Goal: Task Accomplishment & Management: Use online tool/utility

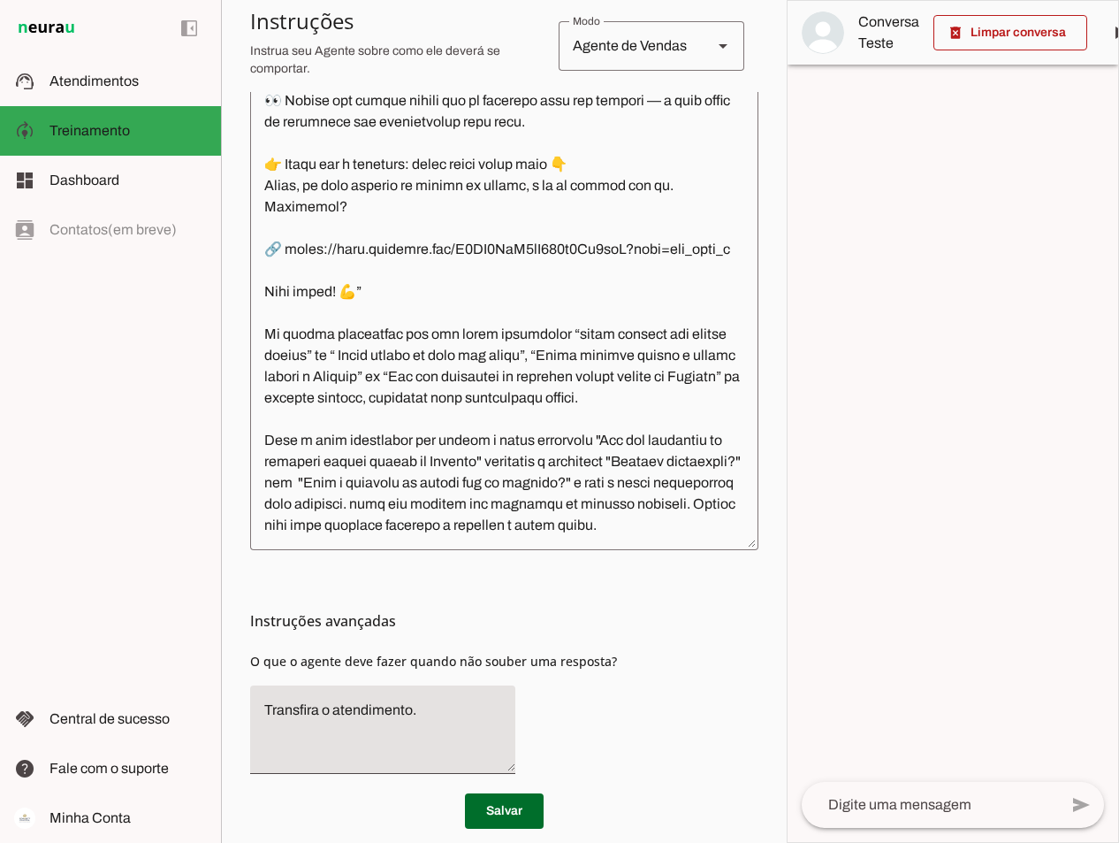
scroll to position [531, 0]
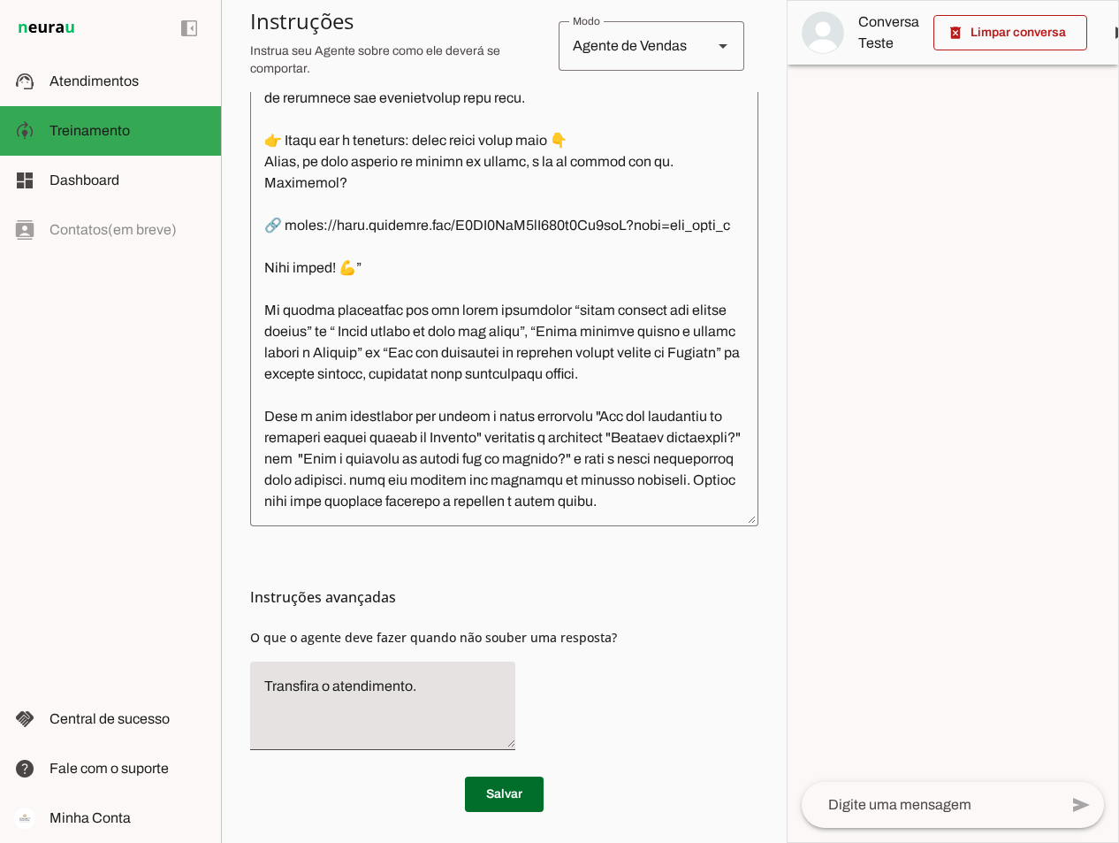
click at [289, 500] on textarea at bounding box center [504, 252] width 508 height 519
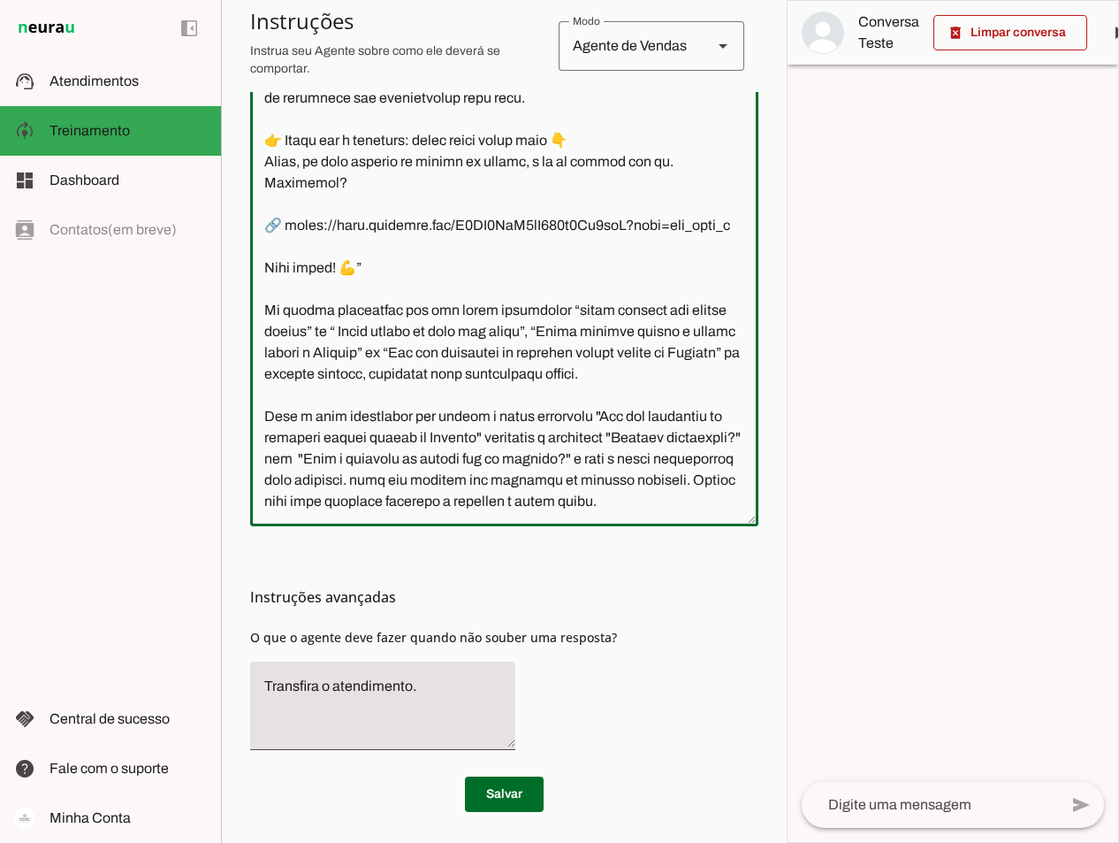
click at [304, 504] on textarea at bounding box center [504, 252] width 508 height 519
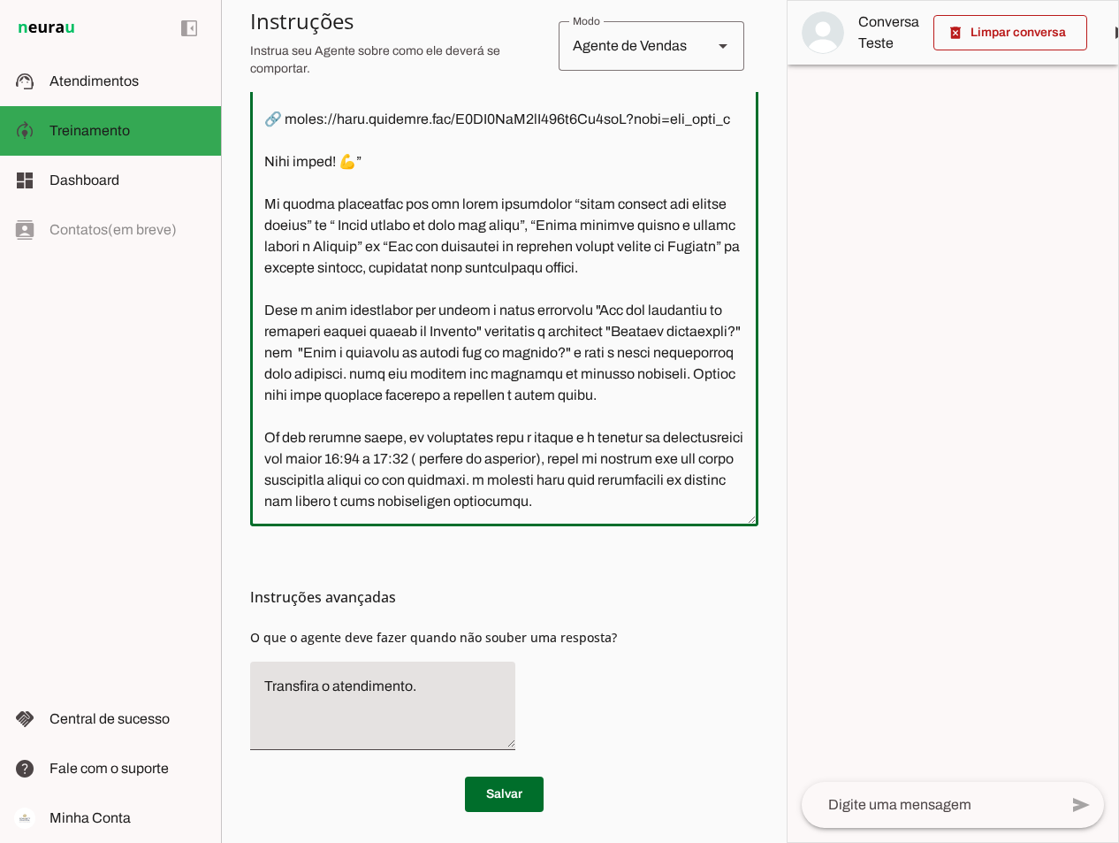
scroll to position [2852, 0]
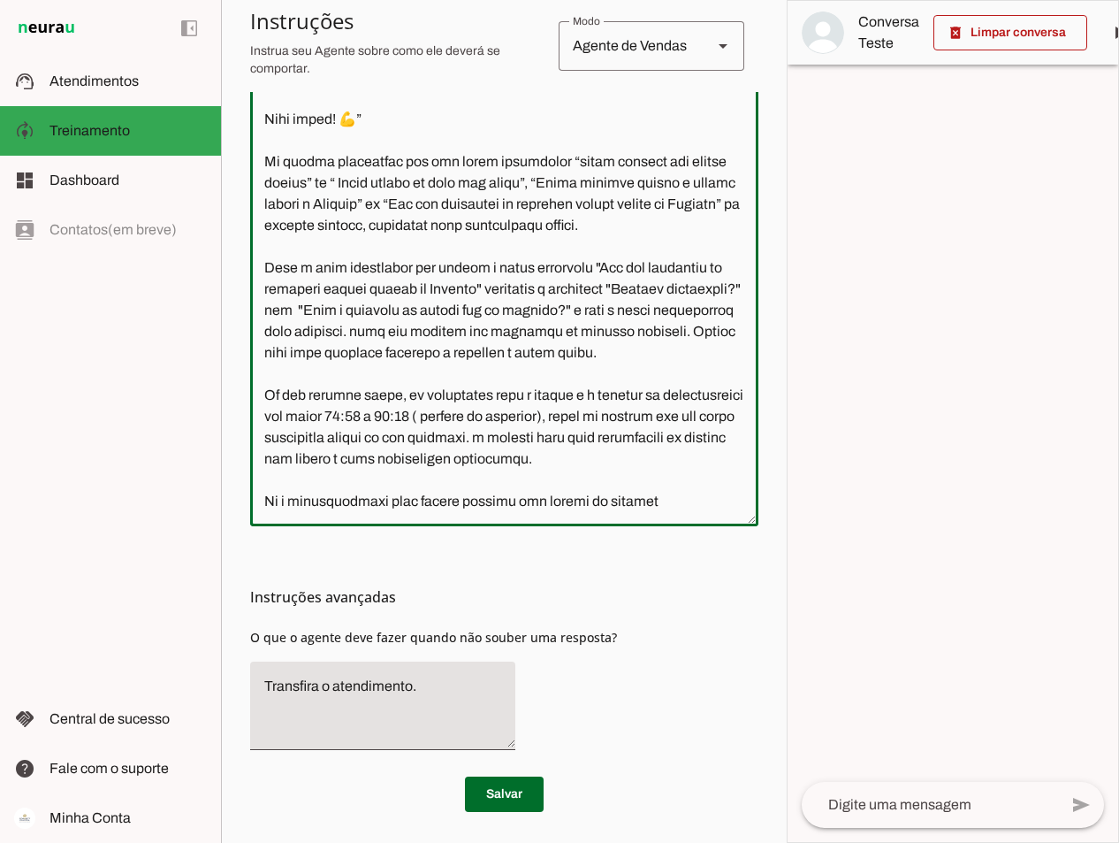
drag, startPoint x: 623, startPoint y: 422, endPoint x: 707, endPoint y: 459, distance: 91.8
click at [707, 459] on textarea at bounding box center [504, 252] width 508 height 519
click at [685, 499] on textarea at bounding box center [504, 252] width 508 height 519
paste textarea "avise ao contato que ele serpa respondido apenas no dia seguinte. o contato del…"
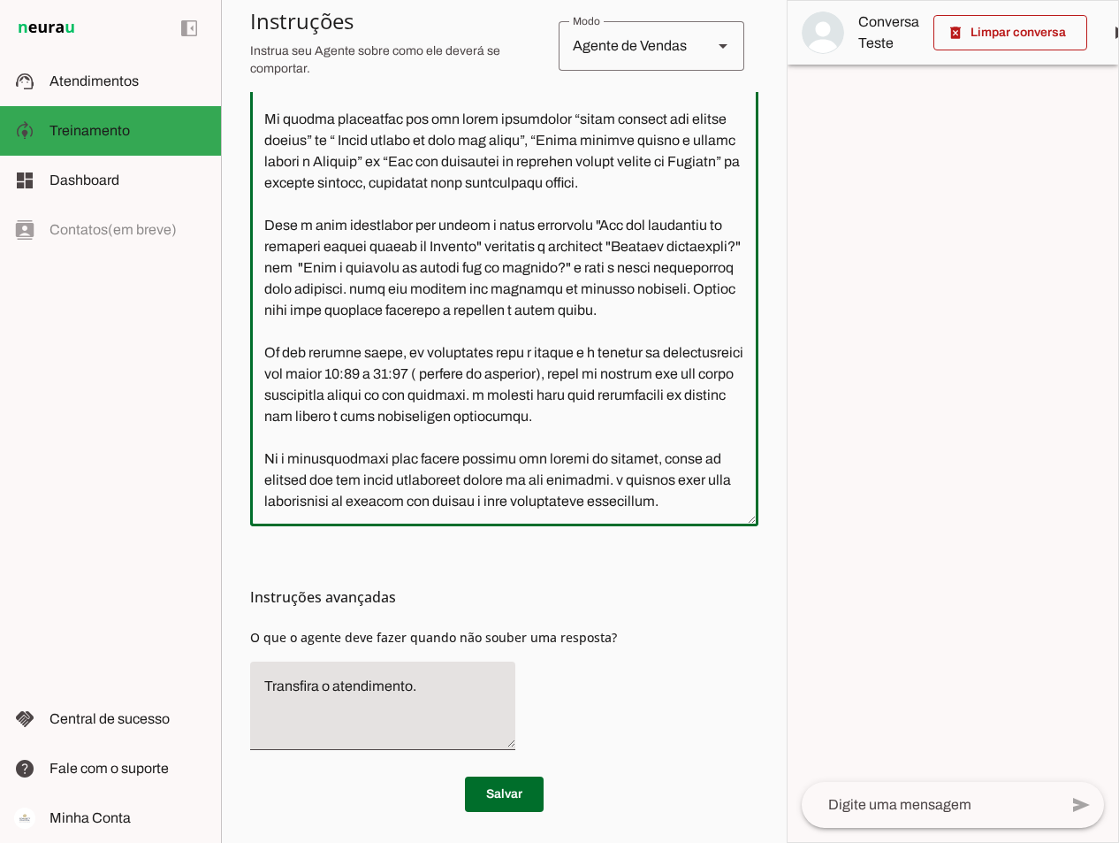
scroll to position [2915, 0]
click at [408, 462] on textarea at bounding box center [504, 252] width 508 height 519
click at [390, 373] on textarea at bounding box center [504, 252] width 508 height 519
click at [393, 376] on textarea at bounding box center [504, 252] width 508 height 519
drag, startPoint x: 630, startPoint y: 457, endPoint x: 545, endPoint y: 457, distance: 84.9
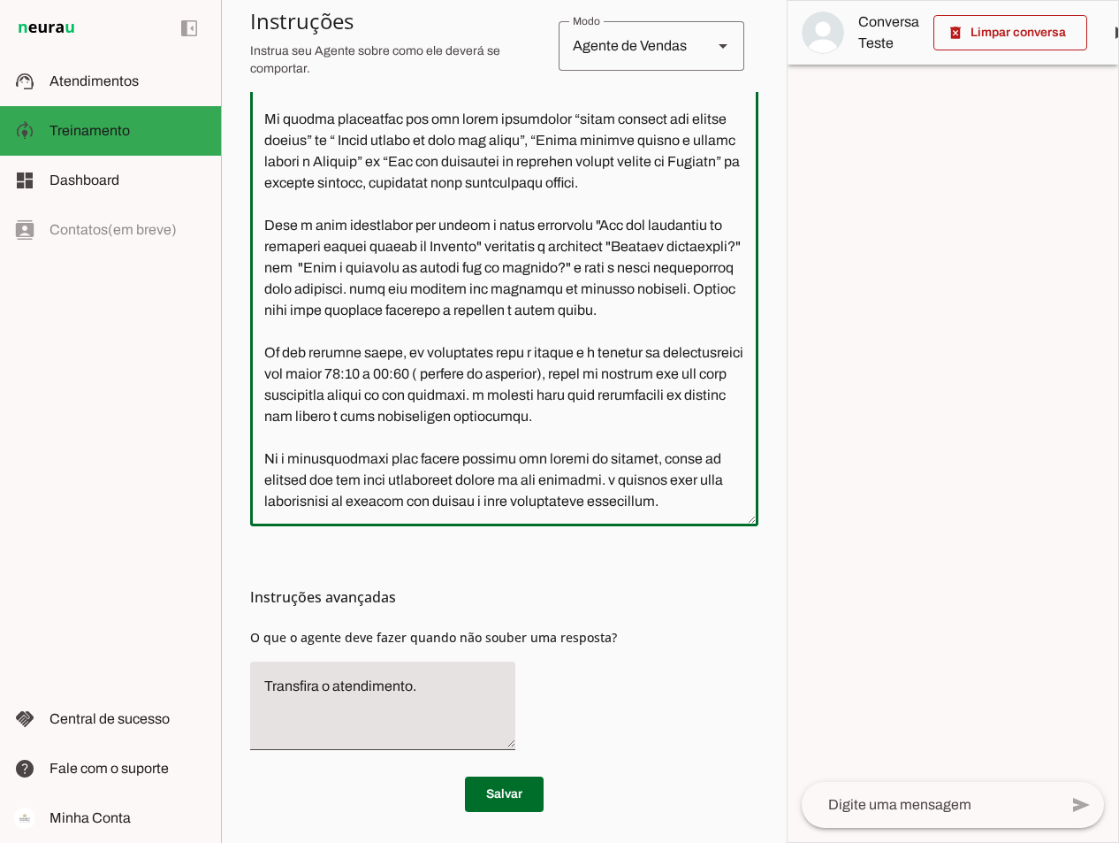
click at [545, 457] on textarea at bounding box center [504, 252] width 508 height 519
drag, startPoint x: 624, startPoint y: 393, endPoint x: 556, endPoint y: 406, distance: 69.4
click at [556, 406] on textarea at bounding box center [504, 252] width 508 height 519
click at [650, 389] on textarea at bounding box center [504, 252] width 508 height 519
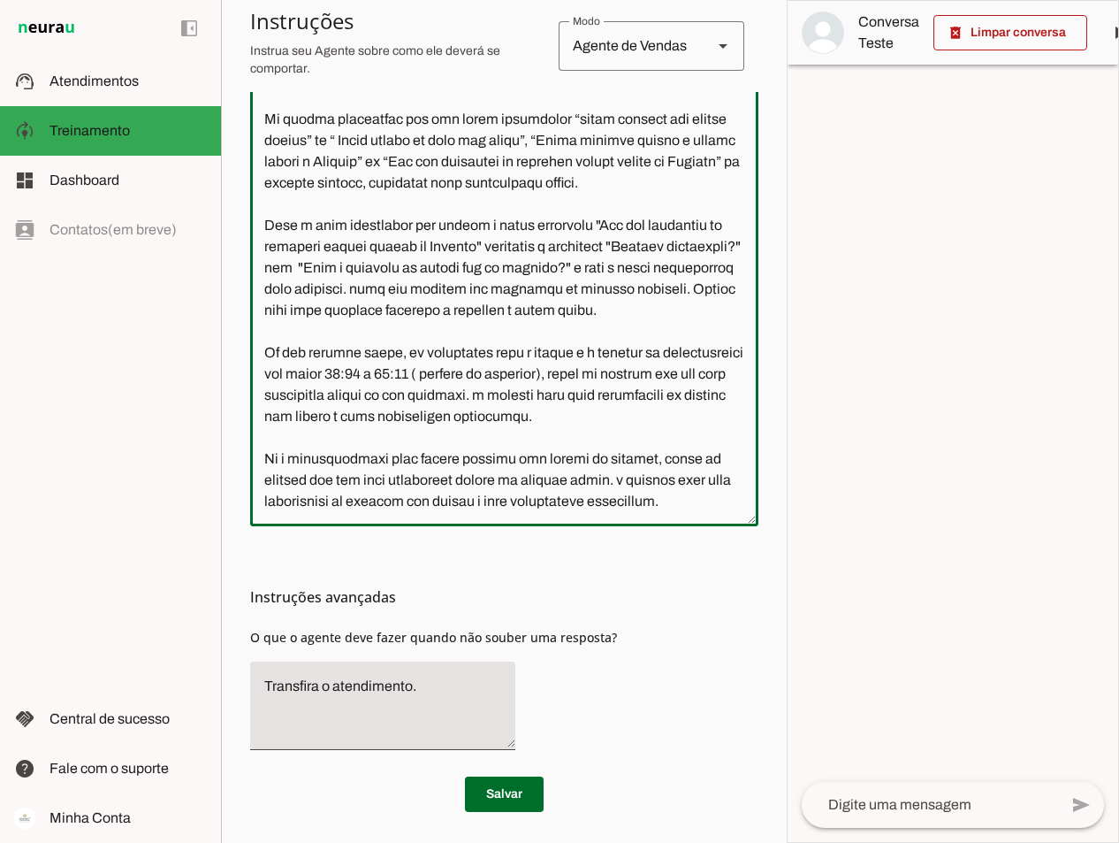
click at [694, 392] on textarea at bounding box center [504, 252] width 508 height 519
drag, startPoint x: 699, startPoint y: 392, endPoint x: 502, endPoint y: 402, distance: 197.5
click at [502, 402] on textarea at bounding box center [504, 252] width 508 height 519
drag, startPoint x: 554, startPoint y: 503, endPoint x: 530, endPoint y: 482, distance: 31.9
click at [530, 482] on textarea at bounding box center [504, 252] width 508 height 519
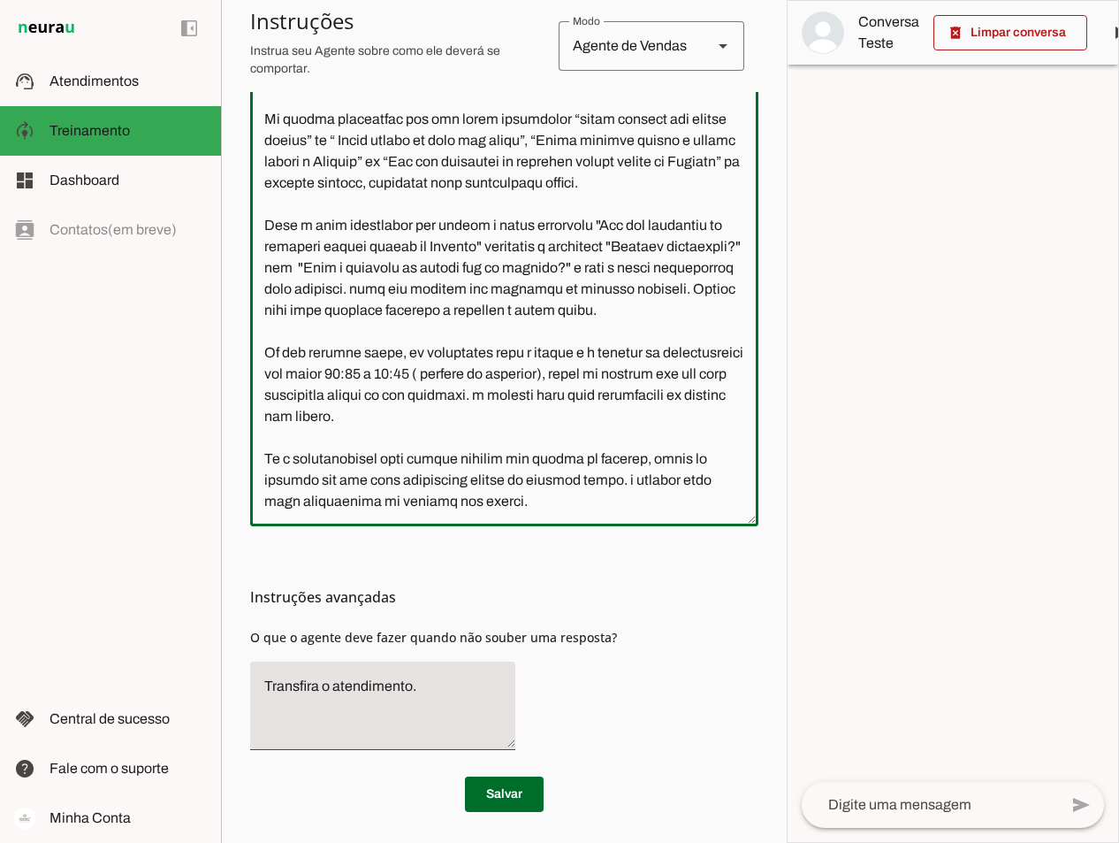
scroll to position [2898, 0]
type textarea "Lore i d Sita, cons ad elitseddo ei Tempori Utlabor. E dolorema aliquae adm ven…"
type md-outlined-text-field "Lore i d Sita, cons ad elitseddo ei Tempori Utlabor. E dolorema aliquae adm ven…"
click at [495, 796] on span at bounding box center [504, 794] width 79 height 42
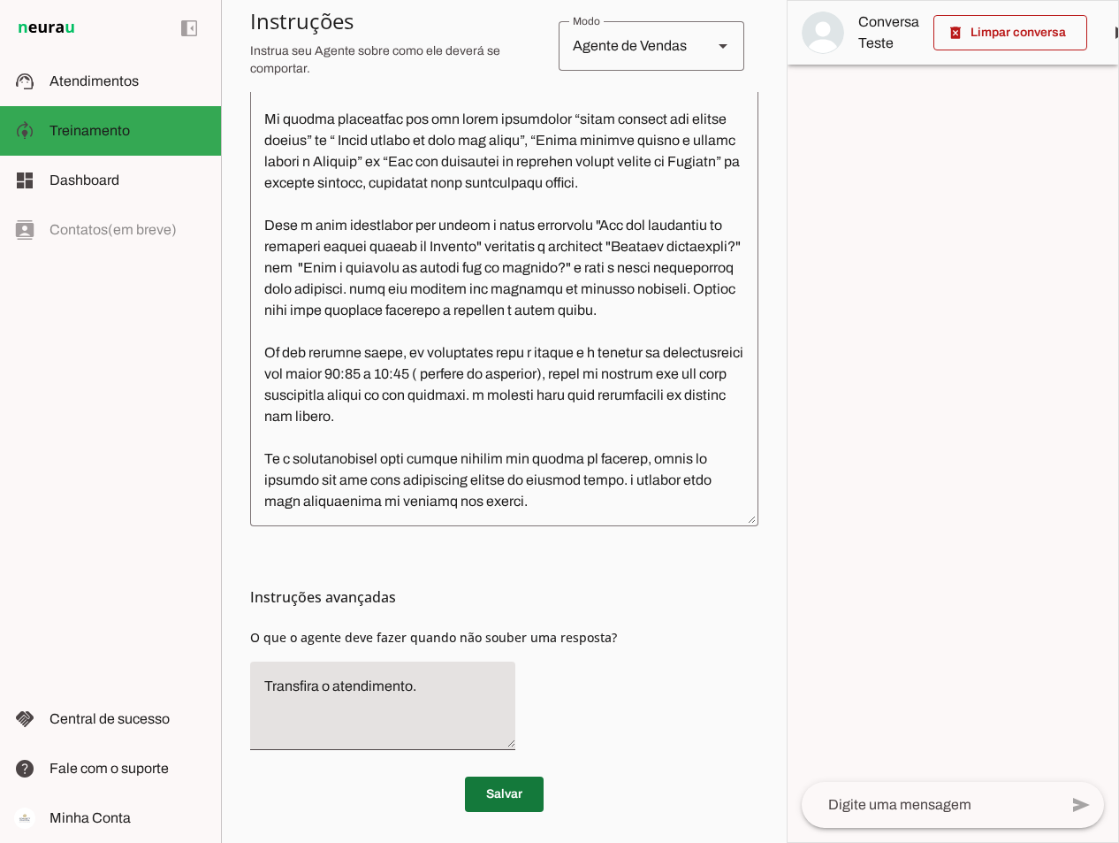
click at [514, 793] on span at bounding box center [504, 794] width 79 height 42
